Goal: Task Accomplishment & Management: Manage account settings

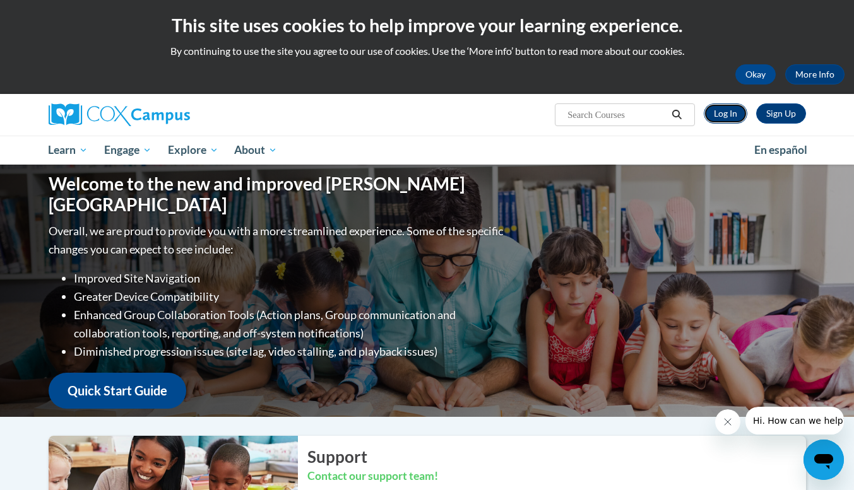
click at [726, 117] on link "Log In" at bounding box center [726, 113] width 44 height 20
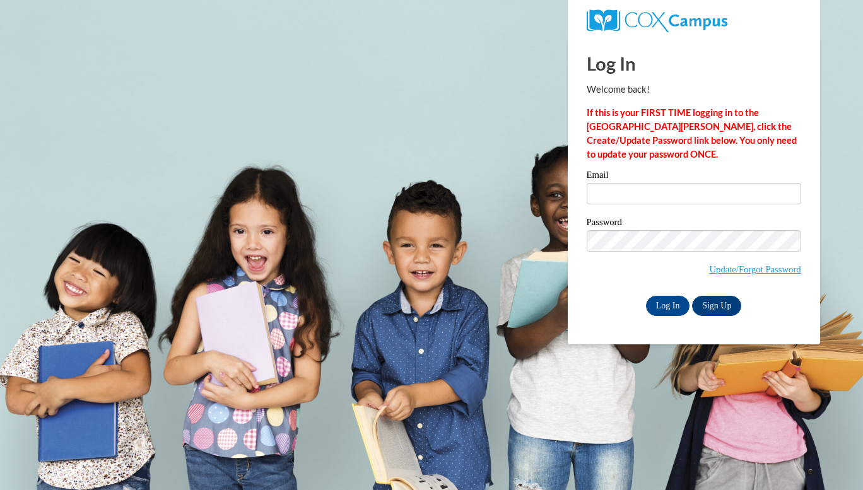
click at [625, 180] on label "Email" at bounding box center [694, 176] width 215 height 13
click at [625, 183] on input "Email" at bounding box center [694, 193] width 215 height 21
type input "bwechsler@augusta.edu"
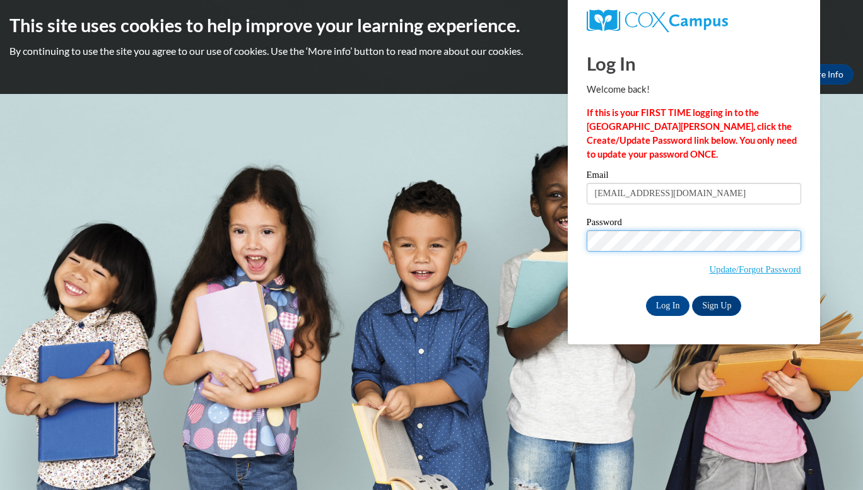
click at [646, 296] on input "Log In" at bounding box center [668, 306] width 44 height 20
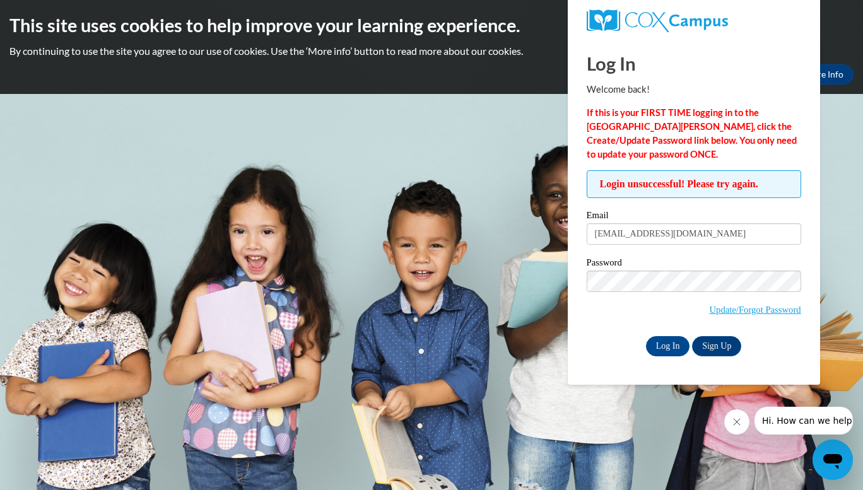
click at [646, 336] on input "Log In" at bounding box center [668, 346] width 44 height 20
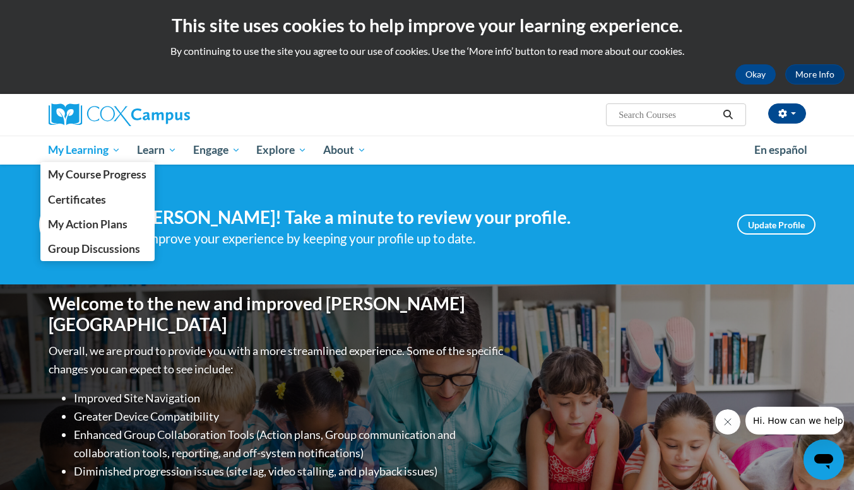
click at [90, 148] on span "My Learning" at bounding box center [84, 150] width 73 height 15
click at [113, 180] on span "My Course Progress" at bounding box center [97, 174] width 98 height 13
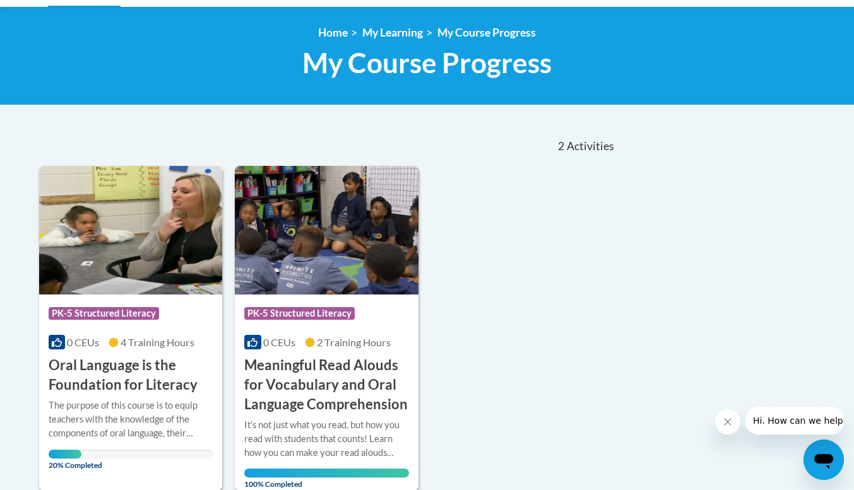
scroll to position [160, 0]
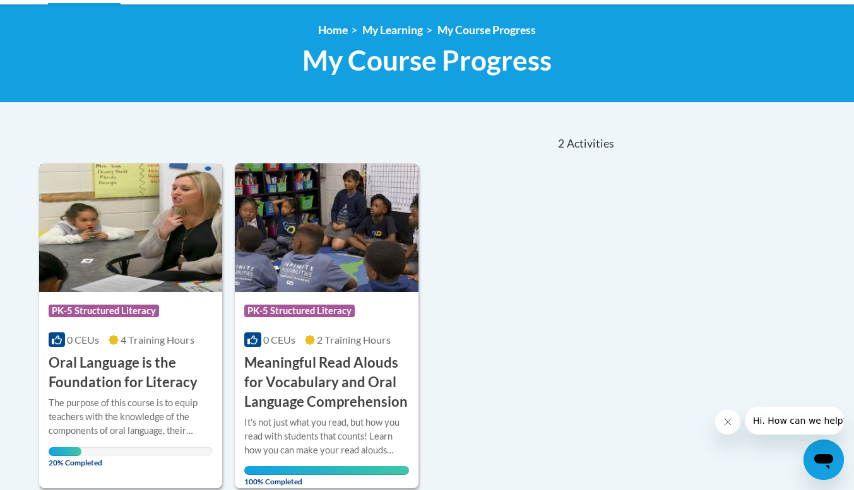
click at [130, 244] on img at bounding box center [131, 227] width 184 height 129
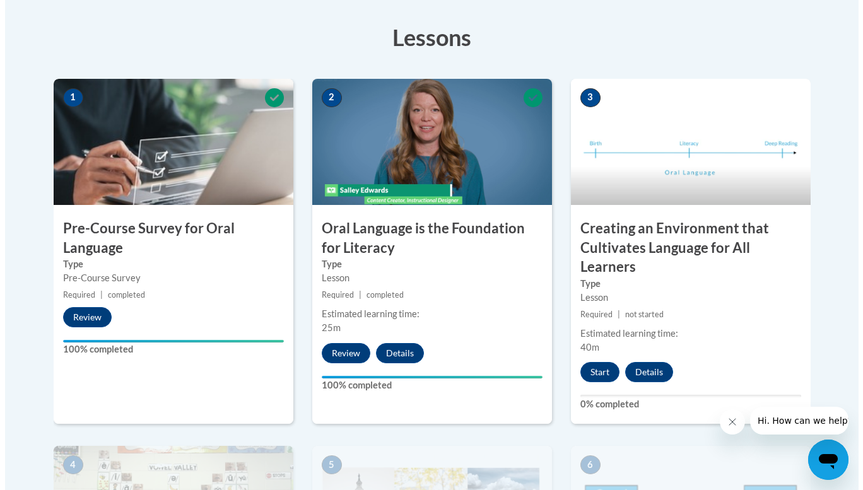
scroll to position [346, 0]
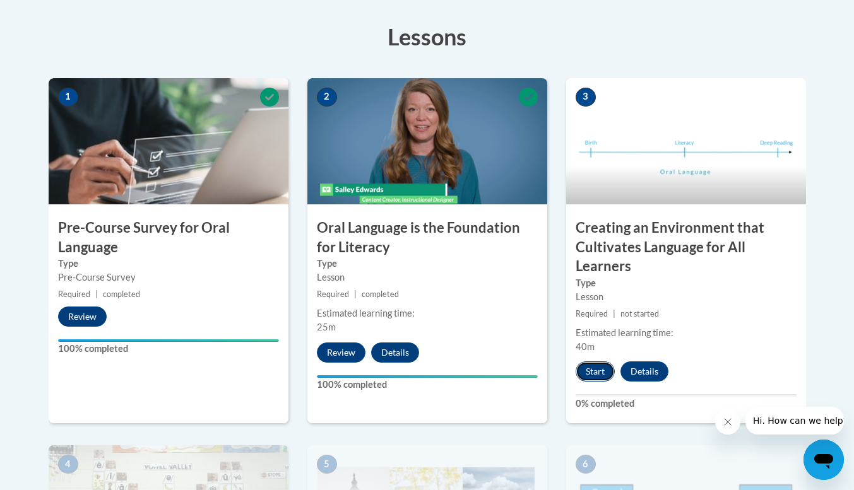
click at [593, 369] on button "Start" at bounding box center [594, 372] width 39 height 20
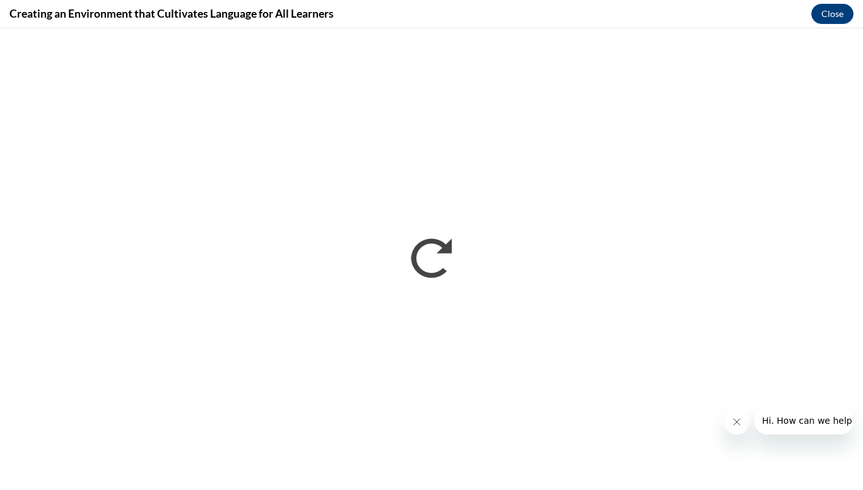
scroll to position [0, 0]
